Goal: Find specific page/section: Find specific page/section

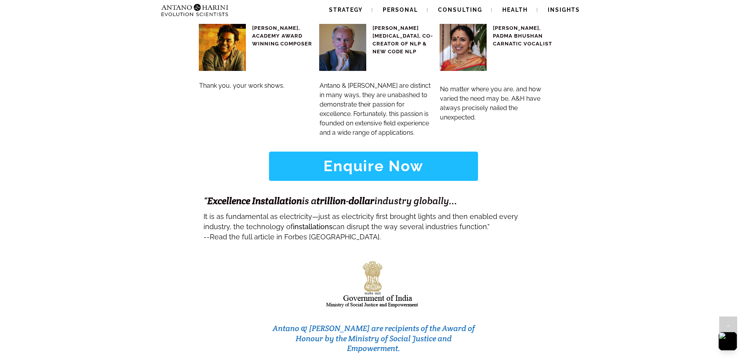
scroll to position [3297, 0]
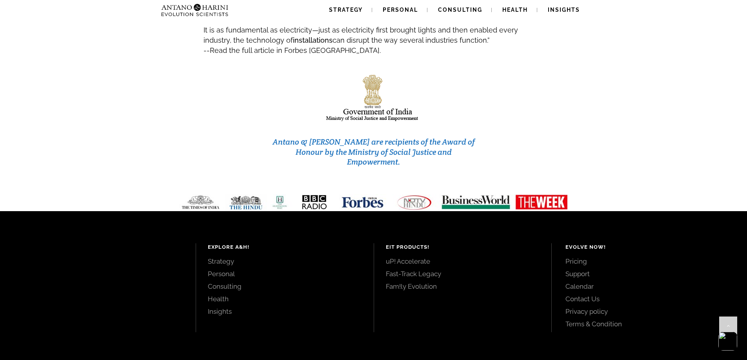
click at [586, 295] on link "Contact Us" at bounding box center [647, 299] width 164 height 9
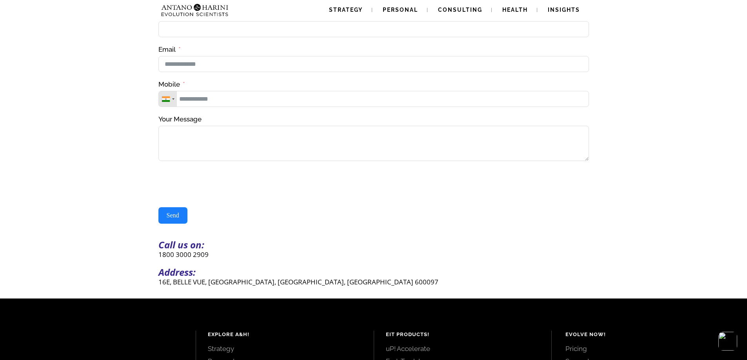
scroll to position [194, 0]
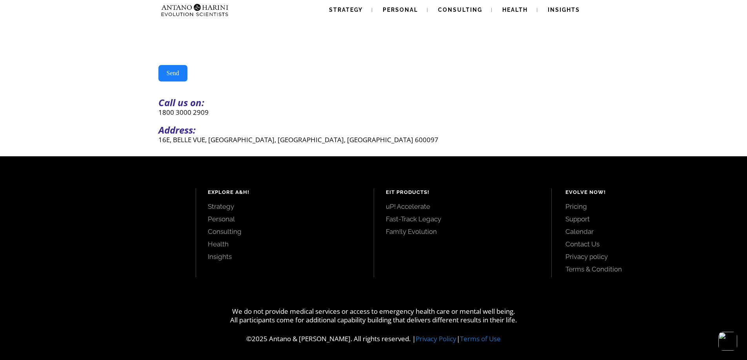
click at [581, 219] on link "Support" at bounding box center [647, 219] width 164 height 9
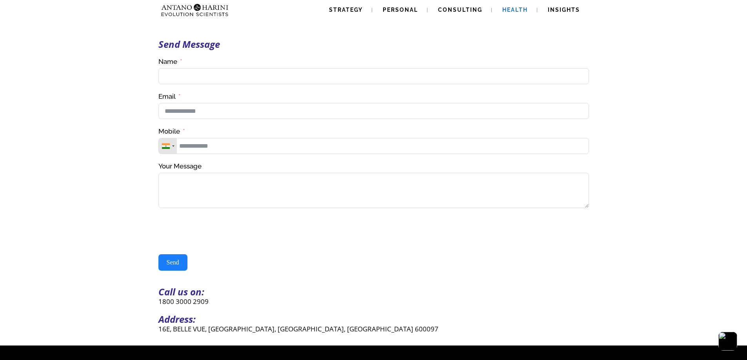
click at [516, 12] on span "Health" at bounding box center [514, 10] width 25 height 6
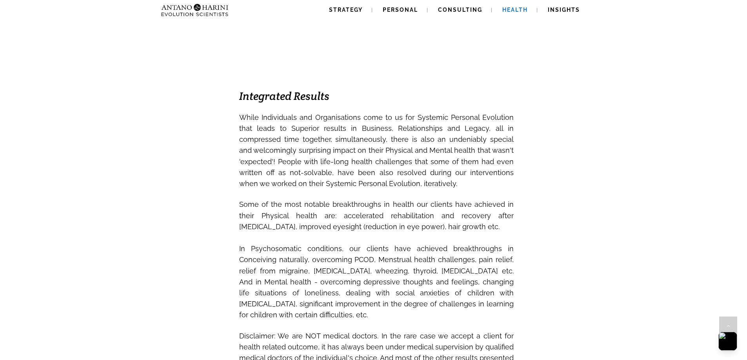
scroll to position [556, 0]
